Goal: Task Accomplishment & Management: Use online tool/utility

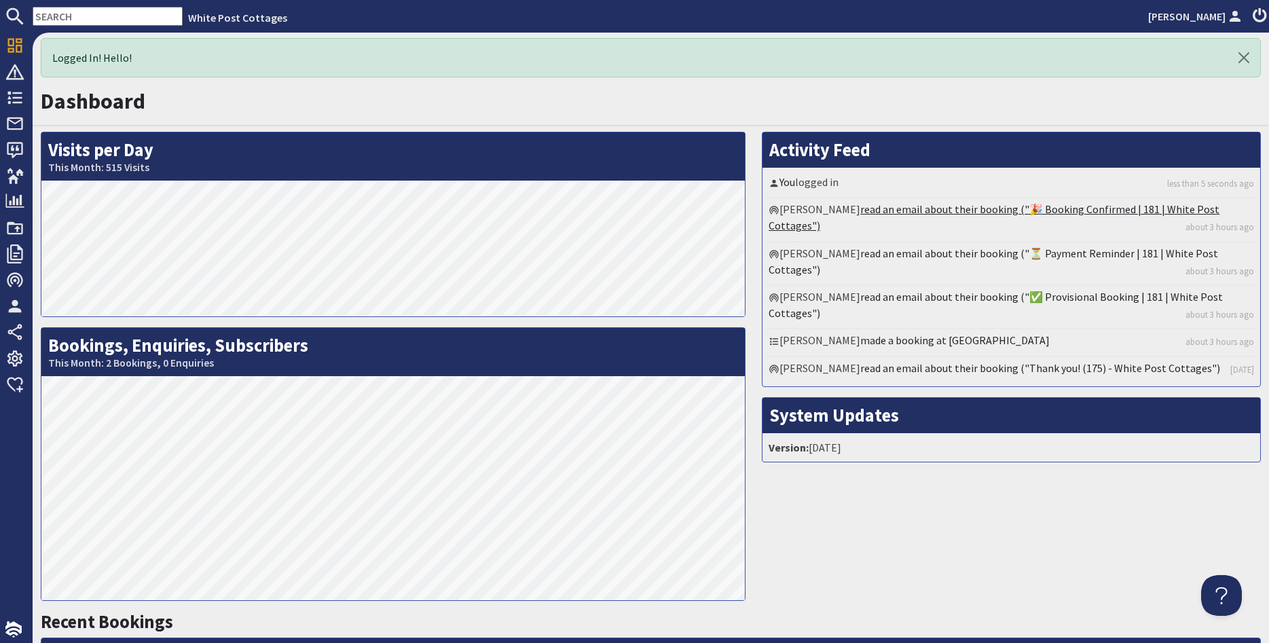
click at [1059, 203] on link "read an email about their booking ("🎉 Booking Confirmed | 181 | White Post Cott…" at bounding box center [994, 217] width 451 height 30
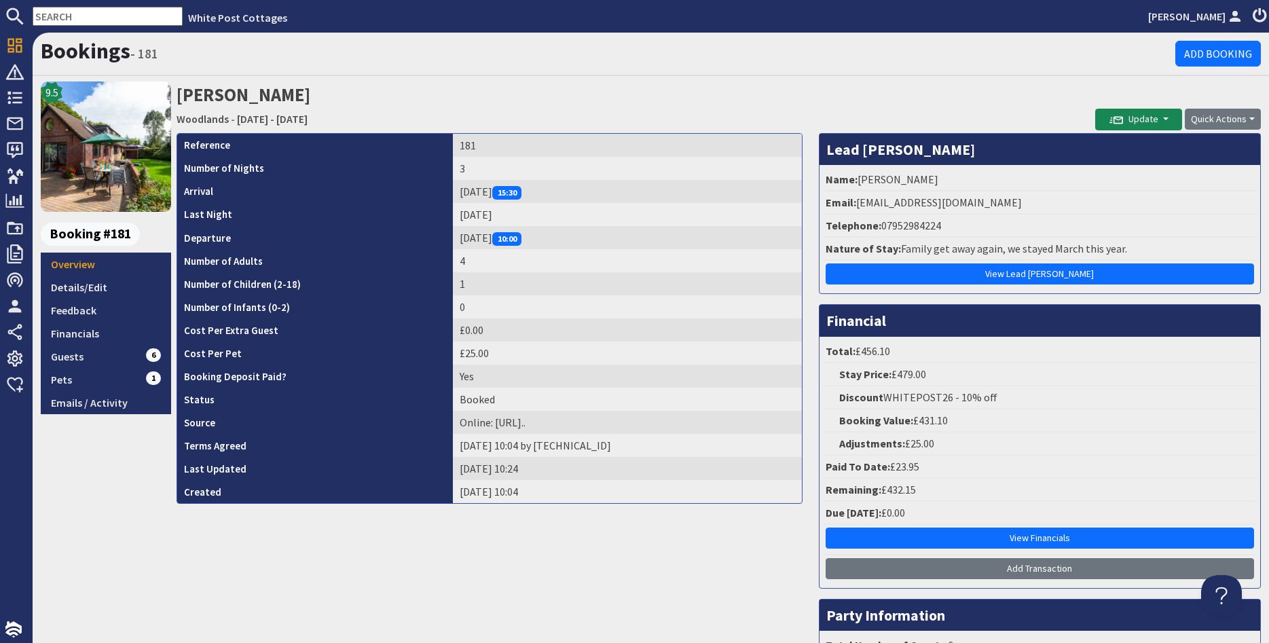
drag, startPoint x: 922, startPoint y: 489, endPoint x: 890, endPoint y: 491, distance: 31.3
click at [890, 491] on li "Remaining: £432.15" at bounding box center [1040, 490] width 434 height 23
copy li "432.15"
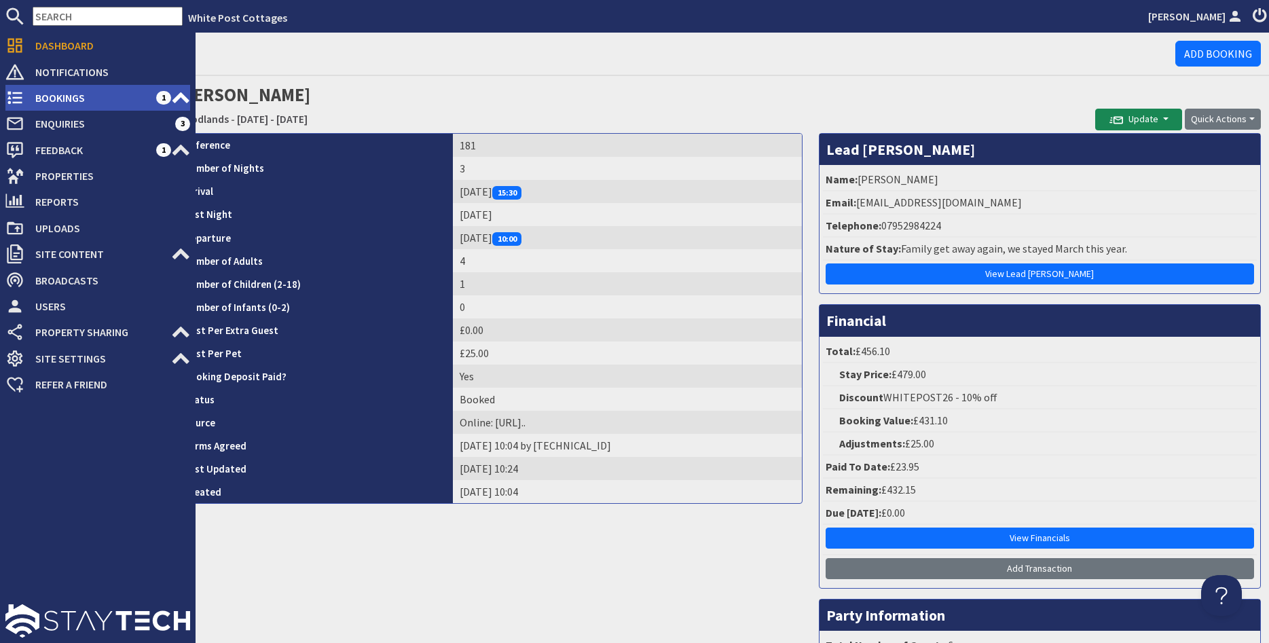
click at [60, 90] on span "Bookings" at bounding box center [90, 98] width 132 height 22
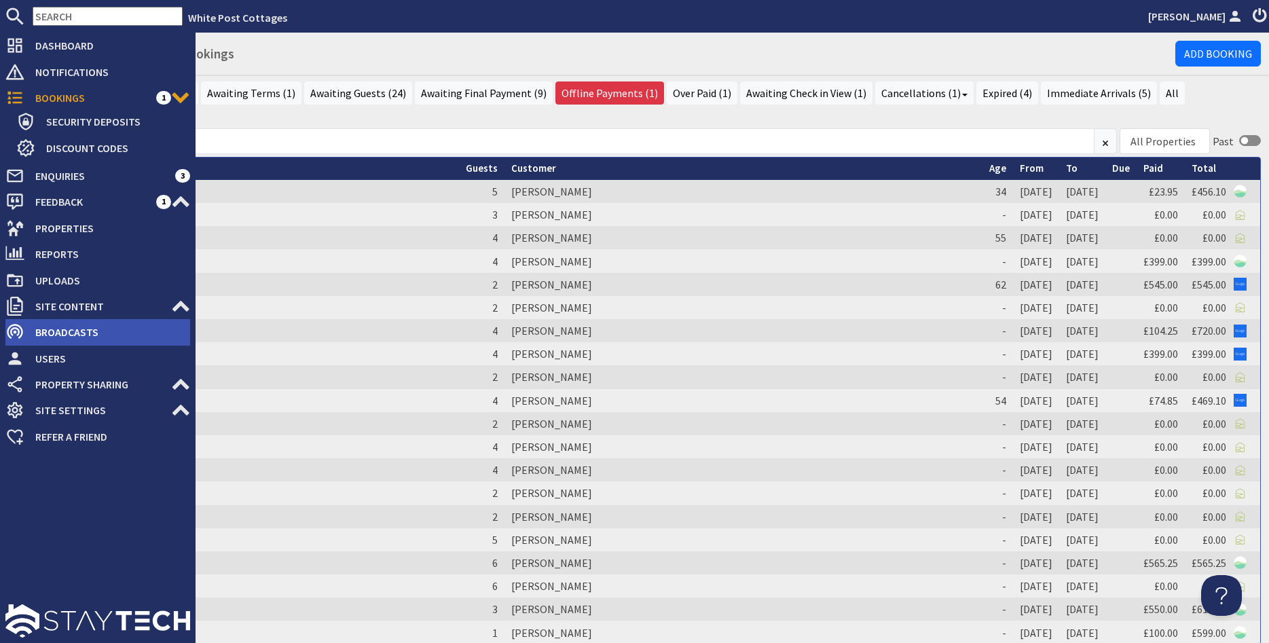
click at [52, 338] on span "Broadcasts" at bounding box center [107, 332] width 166 height 22
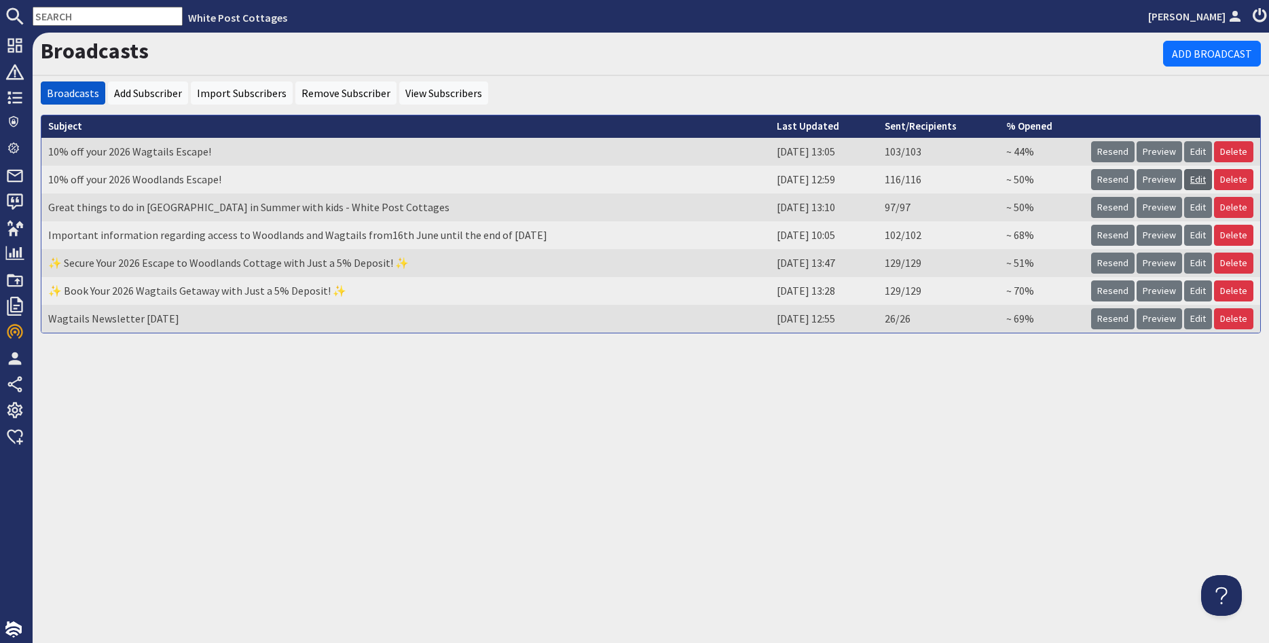
click at [1197, 183] on link "Edit" at bounding box center [1198, 179] width 28 height 21
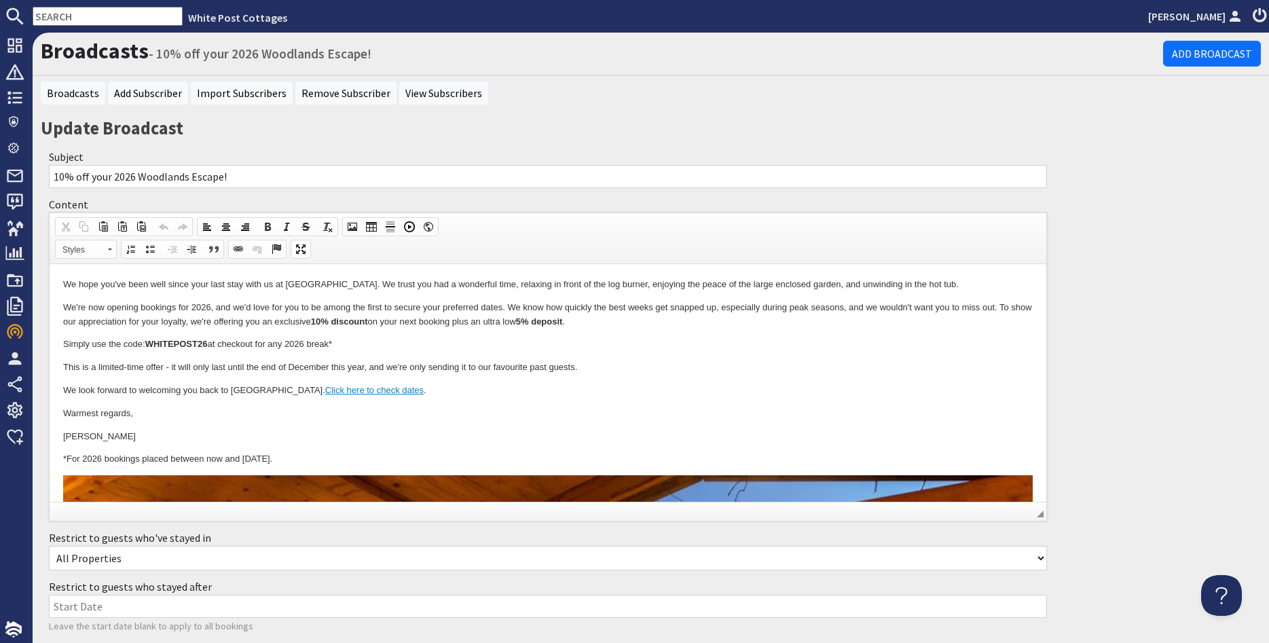
click at [54, 175] on input "10% off your 2026 Woodlands Escape!" at bounding box center [548, 176] width 998 height 23
drag, startPoint x: 255, startPoint y: 177, endPoint x: 276, endPoint y: 177, distance: 21.1
click at [276, 177] on input "Autumn and Winter things to do and 10% off your 2026 Woodlands Escape!" at bounding box center [548, 176] width 998 height 23
drag, startPoint x: 297, startPoint y: 175, endPoint x: 417, endPoint y: 177, distance: 119.5
click at [417, 177] on input "Autumn and Winter things to do and 10% off for 2026 Woodlands Escape!" at bounding box center [548, 176] width 998 height 23
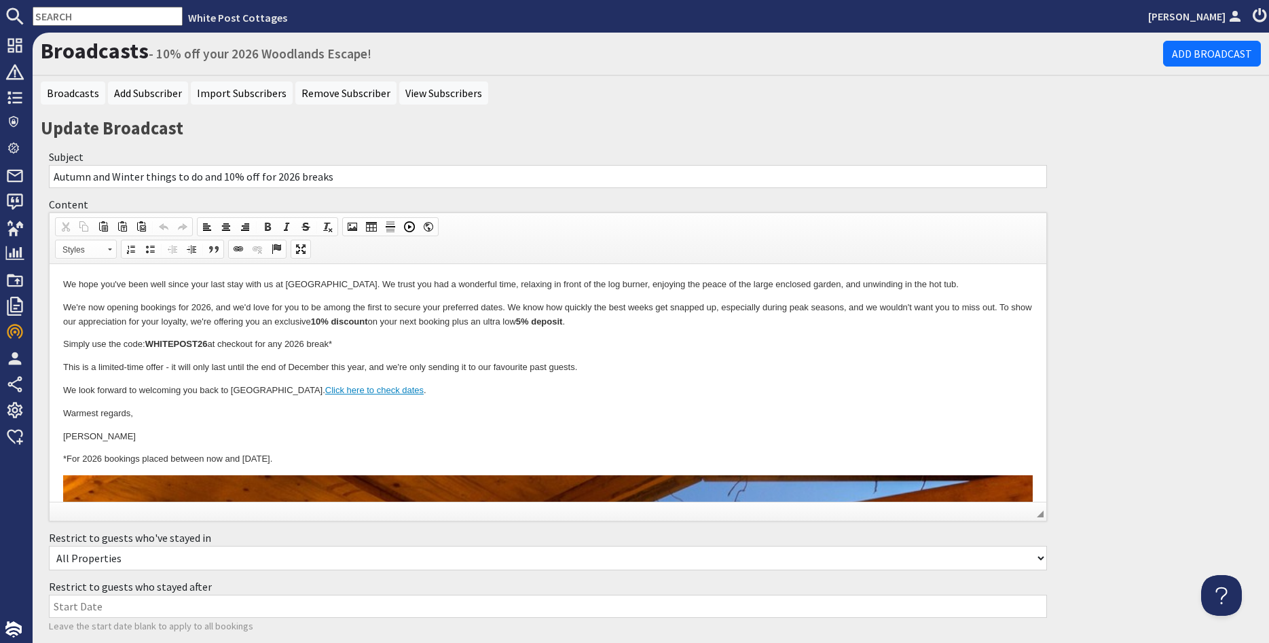
type input "Autumn and Winter things to do and 10% off for 2026 breaks"
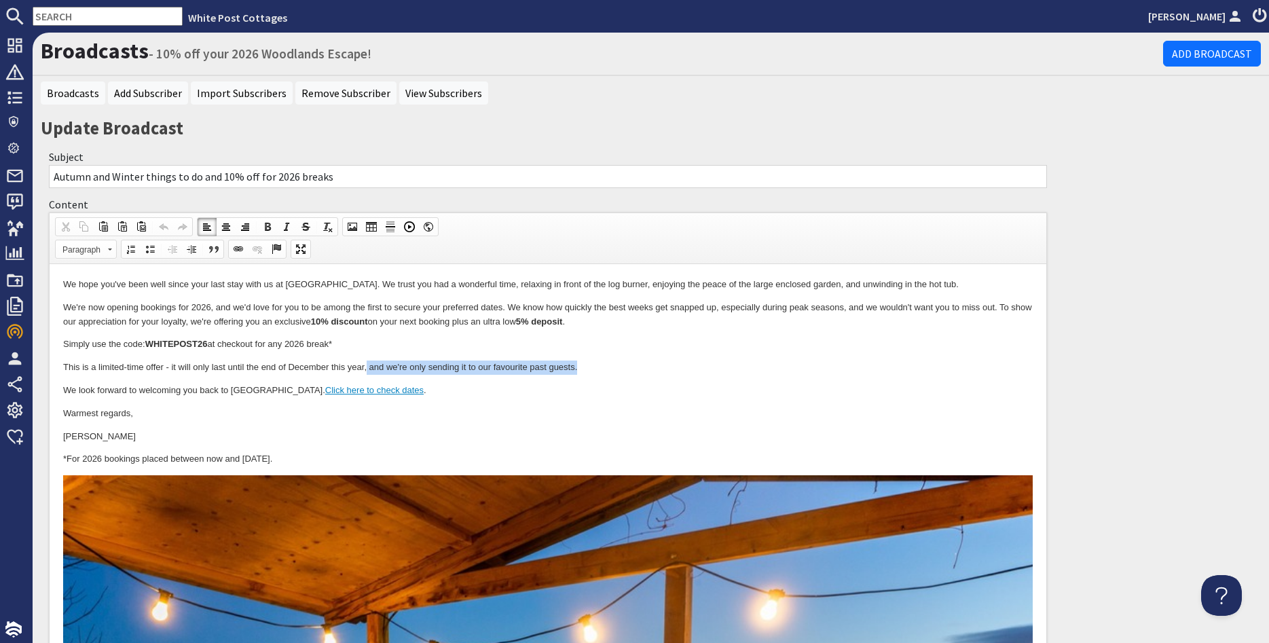
drag, startPoint x: 367, startPoint y: 365, endPoint x: 604, endPoint y: 367, distance: 237.0
click at [604, 367] on p "This is a limited-time offer - it will only last until the end of December this…" at bounding box center [548, 368] width 970 height 14
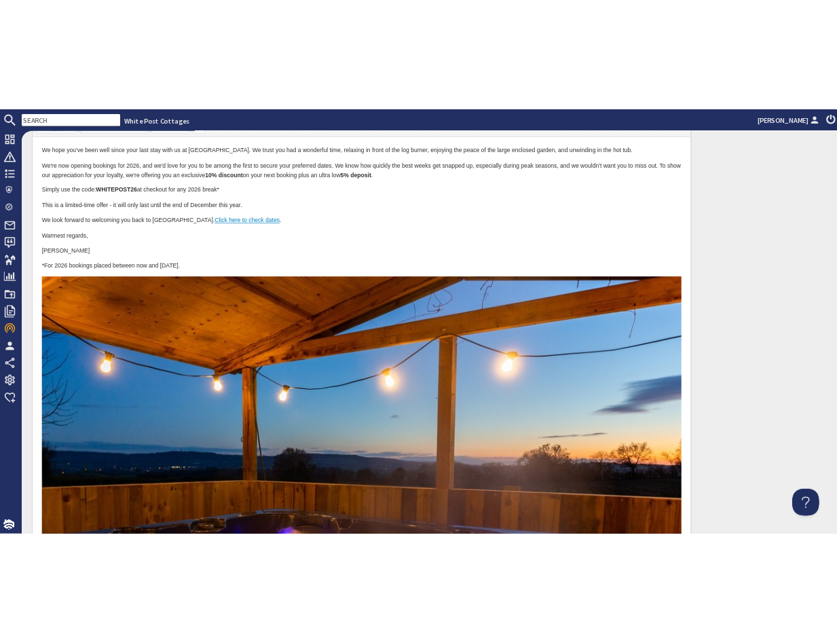
scroll to position [81, 0]
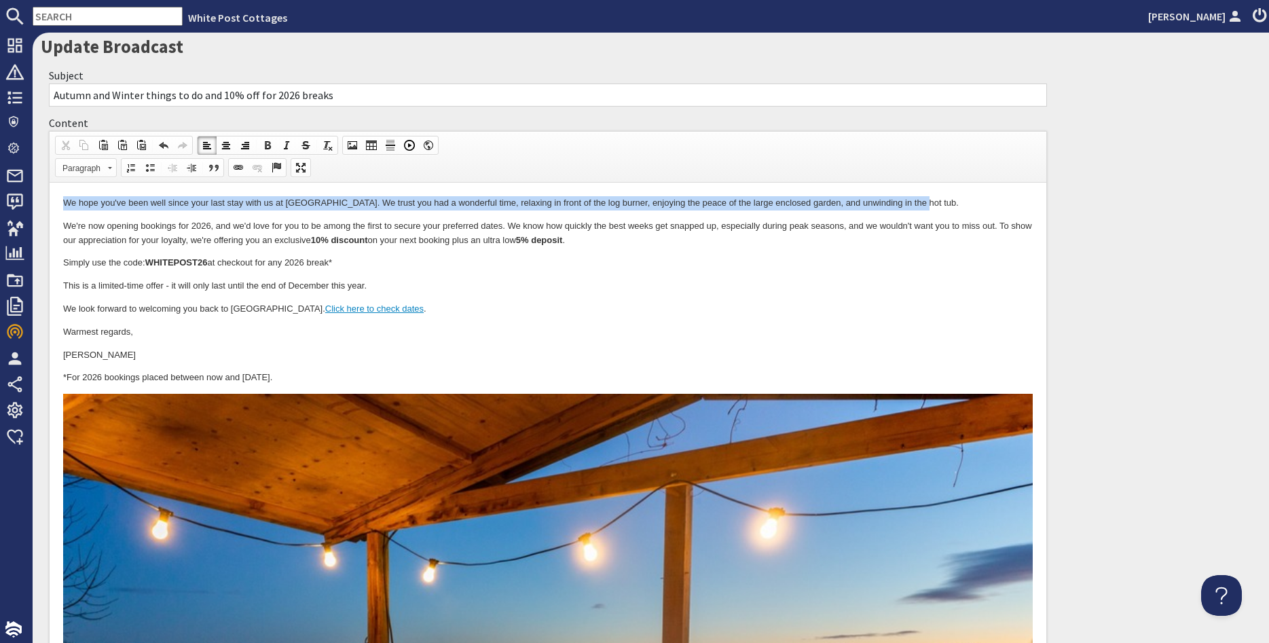
drag, startPoint x: 927, startPoint y: 203, endPoint x: 57, endPoint y: 196, distance: 869.9
click at [57, 196] on html "We hope you've been well since your last stay with us at [GEOGRAPHIC_DATA]. We …" at bounding box center [548, 652] width 997 height 938
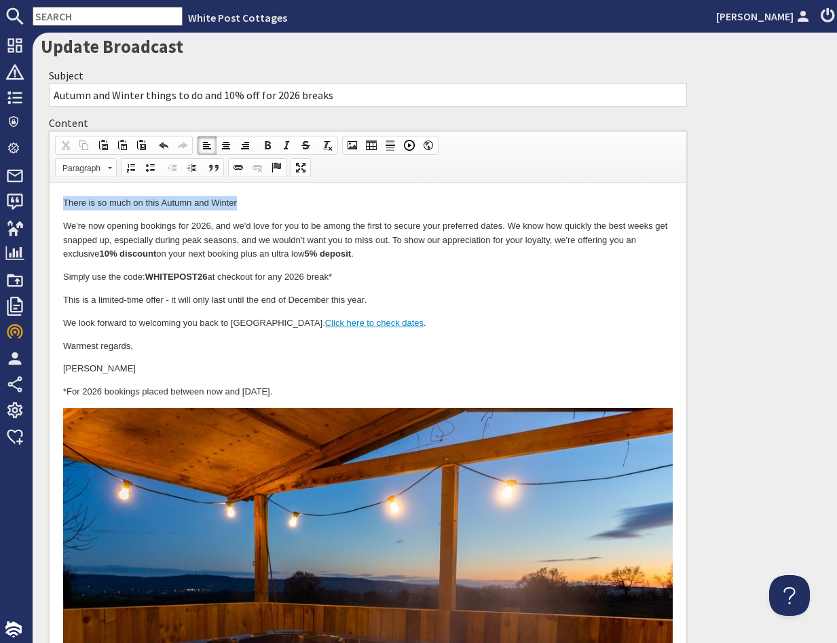
drag, startPoint x: 62, startPoint y: 201, endPoint x: 259, endPoint y: 208, distance: 197.1
click at [259, 208] on html "There is so much on this Autumn and Winter We're now opening bookings for 2026,…" at bounding box center [368, 539] width 637 height 712
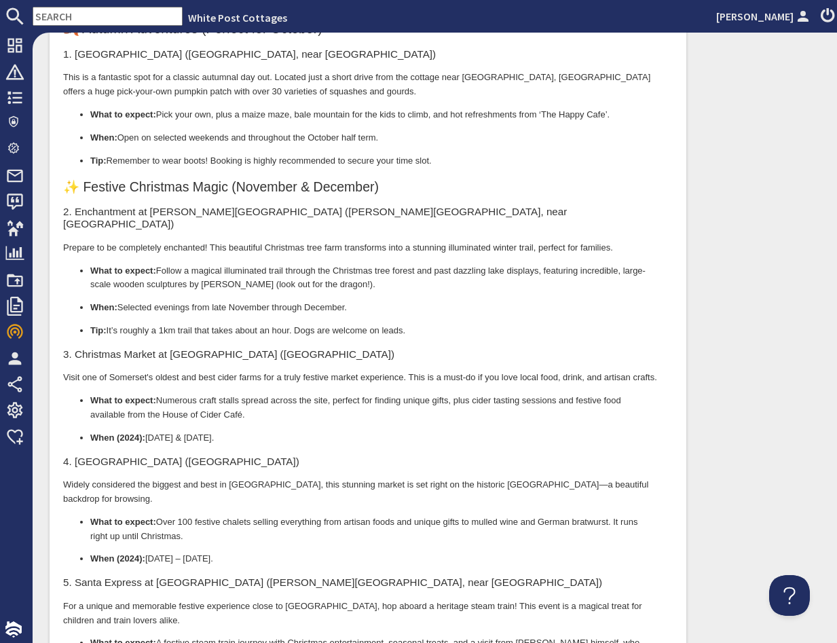
scroll to position [0, 0]
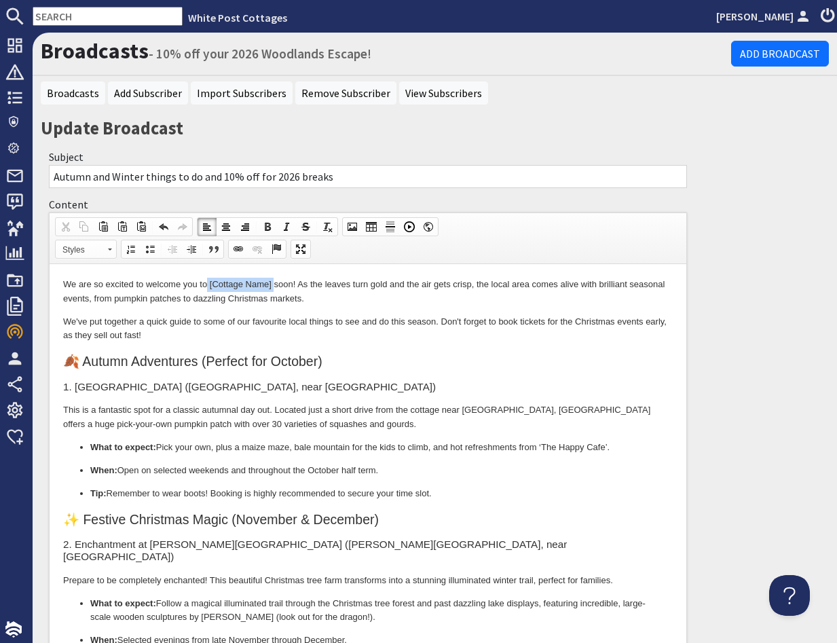
drag, startPoint x: 208, startPoint y: 278, endPoint x: 273, endPoint y: 279, distance: 64.5
click at [273, 279] on p "We are so excited to welcome you to [Cottage Name] soon! As the leaves turn gol…" at bounding box center [368, 292] width 610 height 29
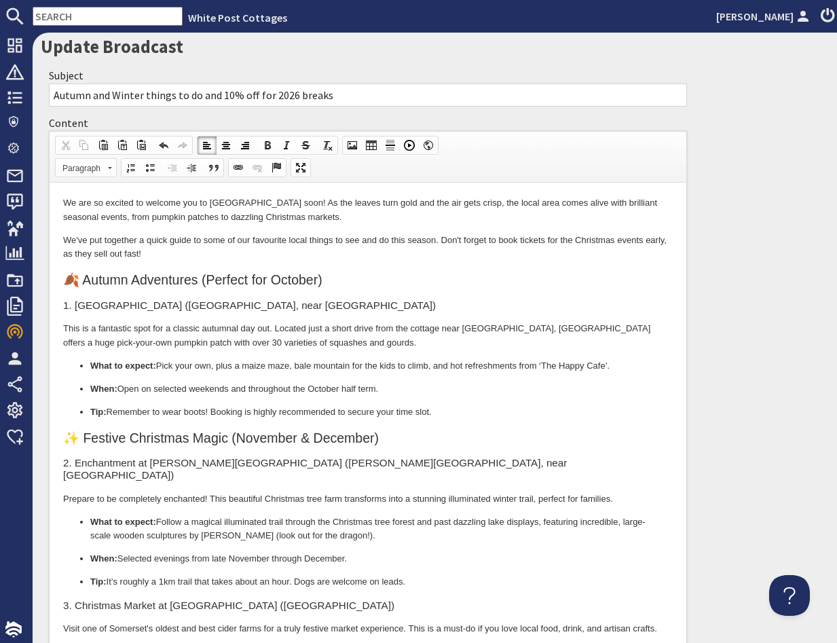
scroll to position [163, 0]
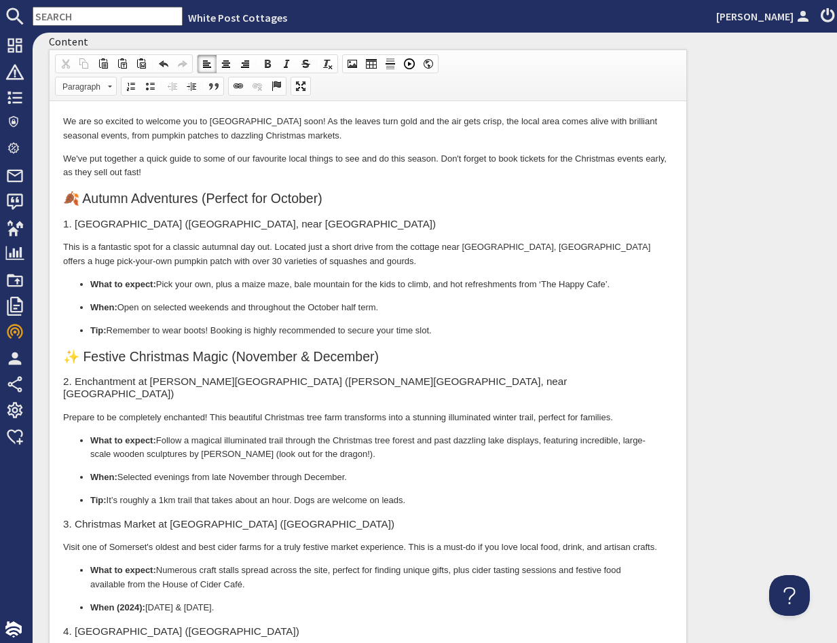
click at [460, 334] on p "Tip: Remember to wear boots! Booking is highly recommended to secure your time …" at bounding box center [367, 331] width 555 height 14
click at [349, 69] on span at bounding box center [352, 63] width 11 height 11
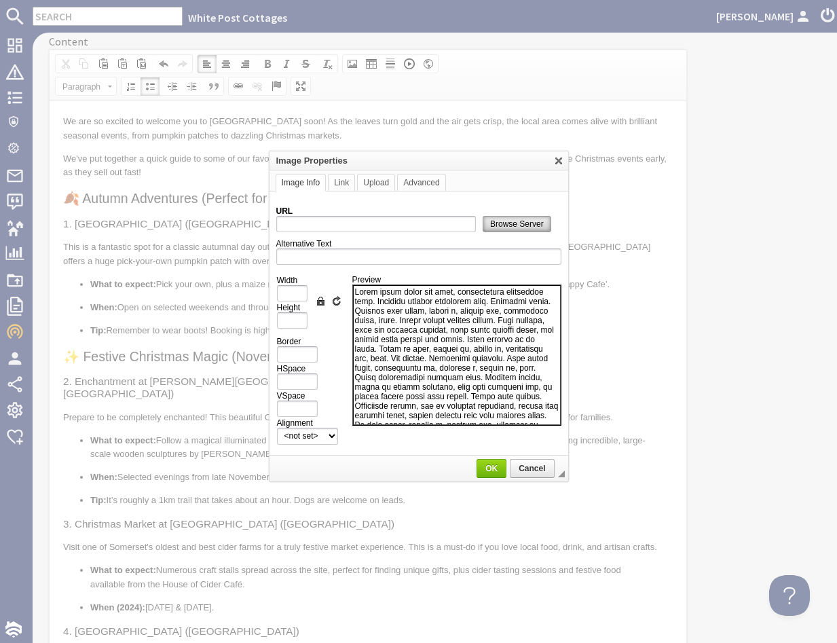
click at [500, 226] on span "Browse Server" at bounding box center [517, 224] width 67 height 10
click at [525, 473] on span "Cancel" at bounding box center [531, 469] width 41 height 10
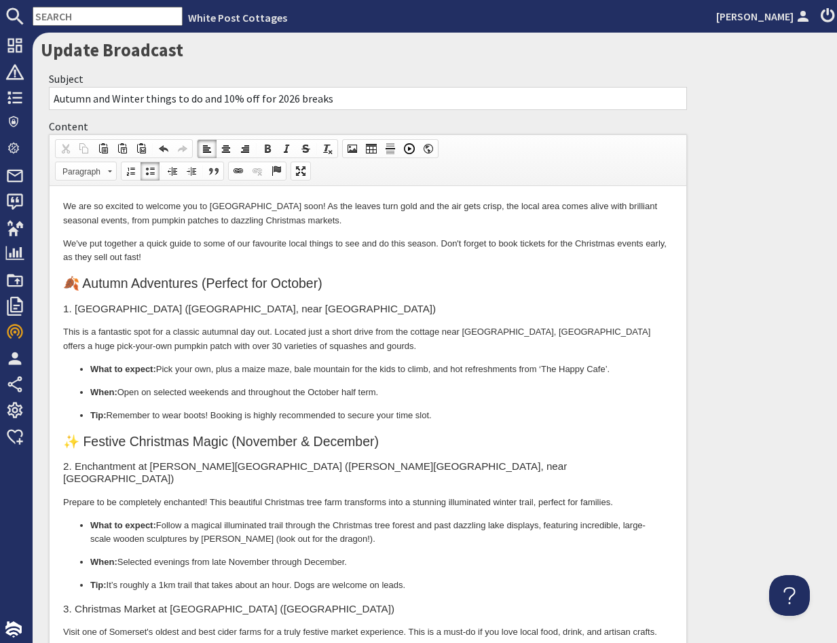
scroll to position [0, 0]
